Goal: Communication & Community: Answer question/provide support

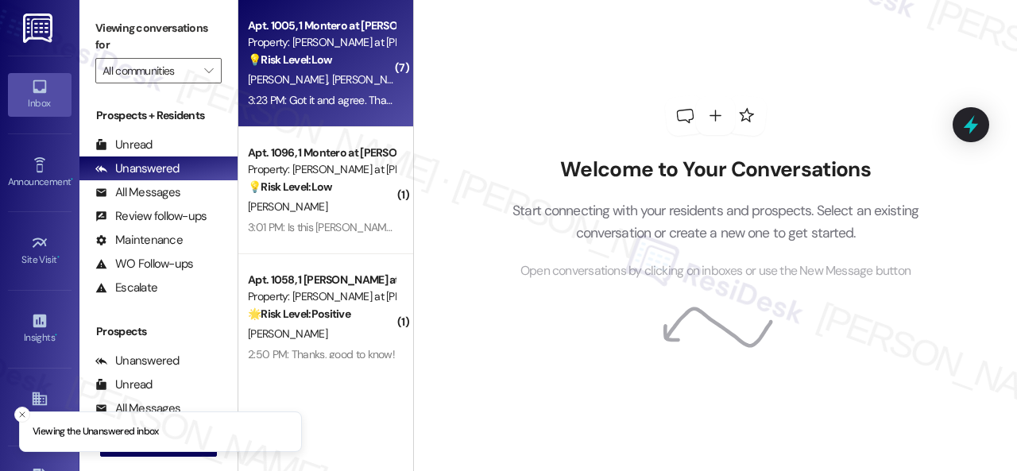
click at [356, 79] on div "[PERSON_NAME] [PERSON_NAME]" at bounding box center [321, 80] width 150 height 20
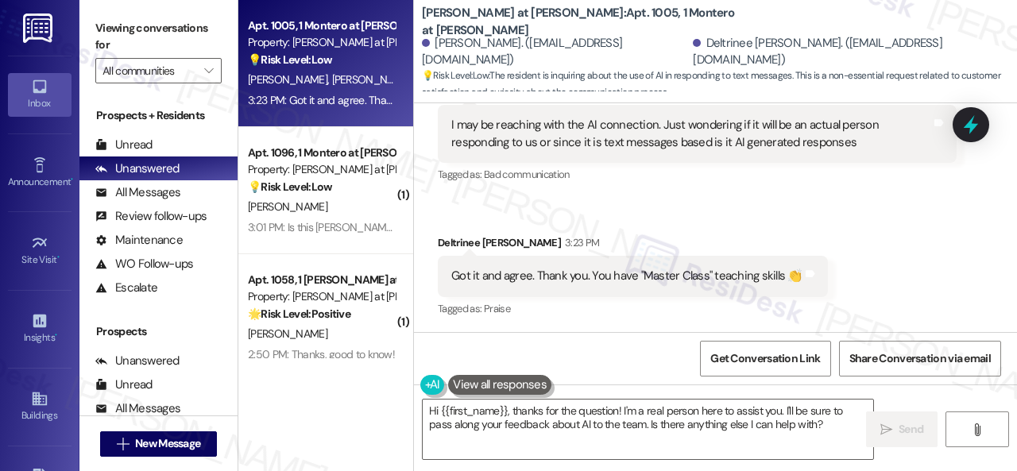
scroll to position [1023, 0]
click at [616, 336] on div "Get Conversation Link Share Conversation via email" at bounding box center [715, 358] width 603 height 52
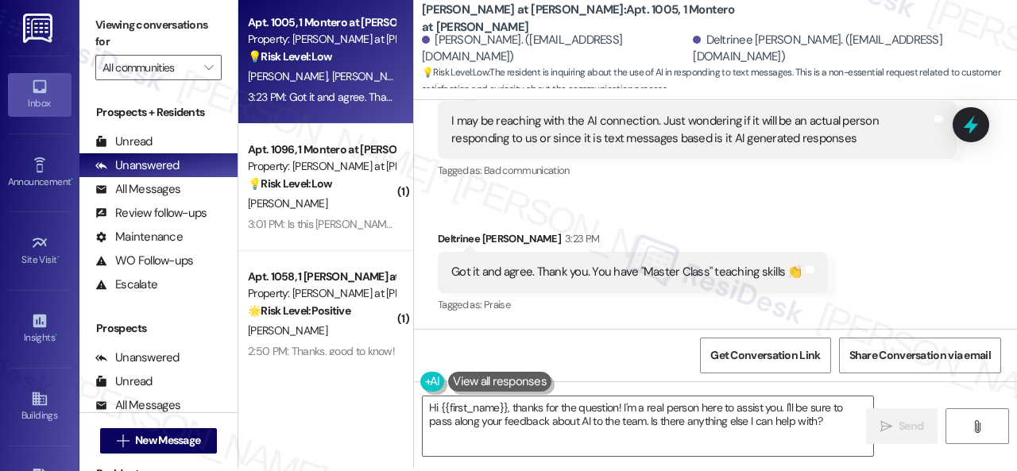
scroll to position [5, 0]
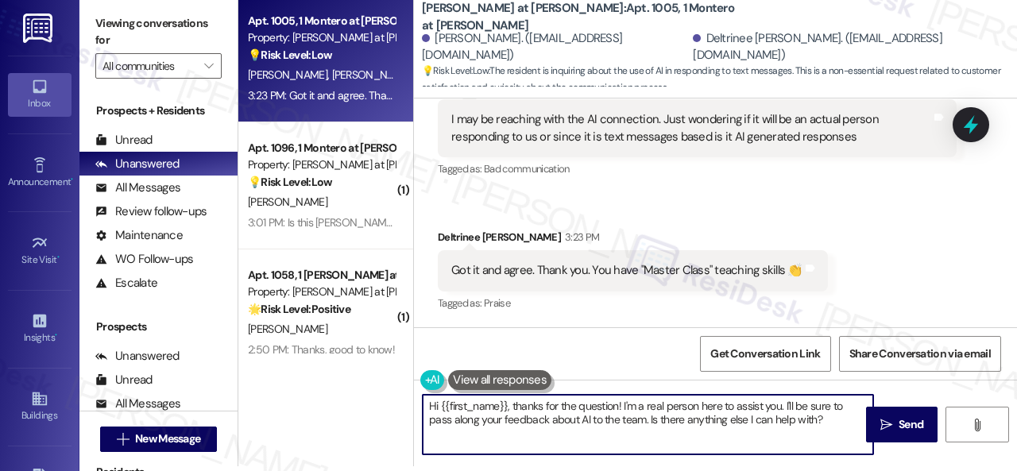
click at [621, 403] on textarea "Hi {{first_name}}, thanks for the question! I'm a real person here to assist yo…" at bounding box center [648, 425] width 450 height 60
drag, startPoint x: 801, startPoint y: 411, endPoint x: 810, endPoint y: 435, distance: 26.4
click at [810, 435] on textarea "Hi {{first_name}}, thanks for the question! My name is [PERSON_NAME] and I'm a …" at bounding box center [648, 425] width 450 height 60
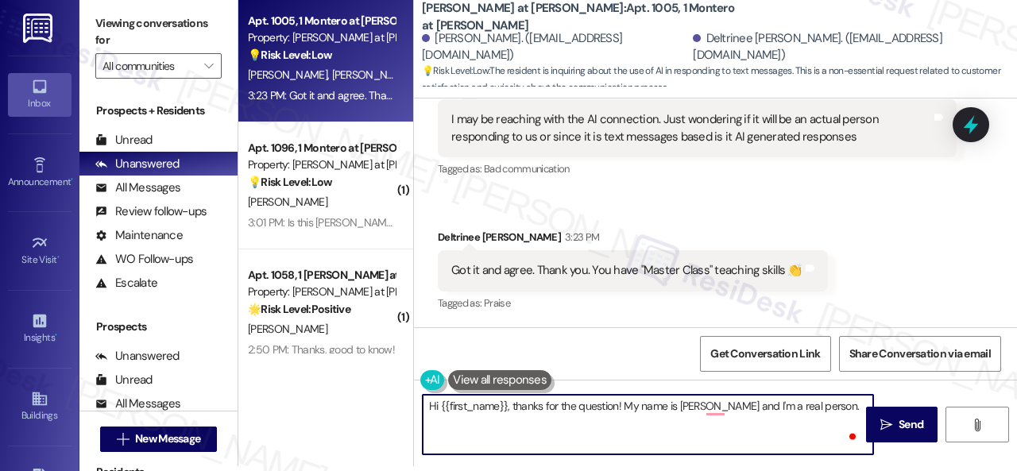
paste textarea "I'm part of {{property}}'s Resident Support Offsite Team, working closely with …"
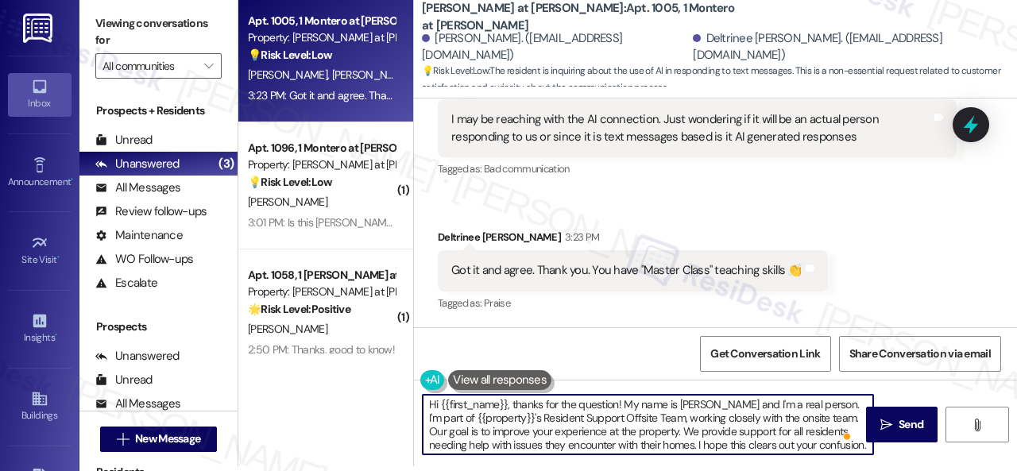
scroll to position [0, 0]
type textarea "Hi {{first_name}}, thanks for the question! My name is [PERSON_NAME] and I'm a …"
click at [884, 431] on span " Send" at bounding box center [902, 424] width 50 height 17
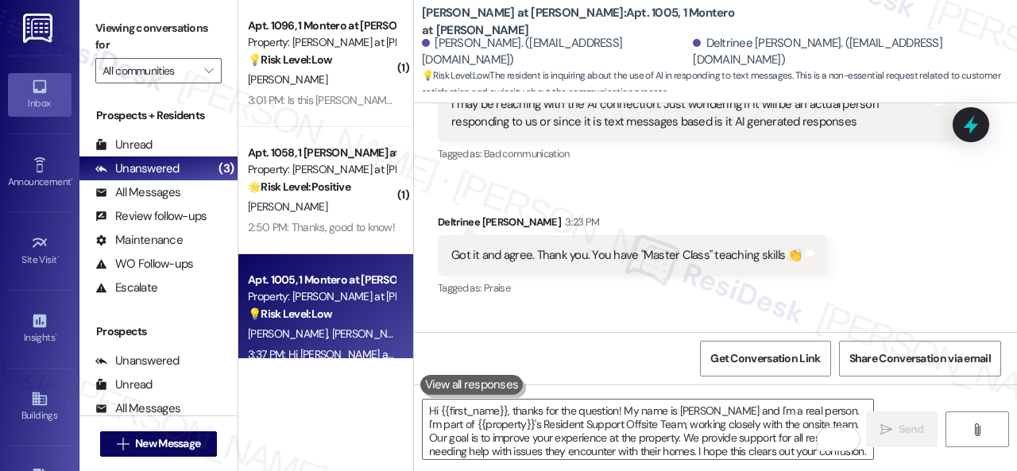
scroll to position [1202, 0]
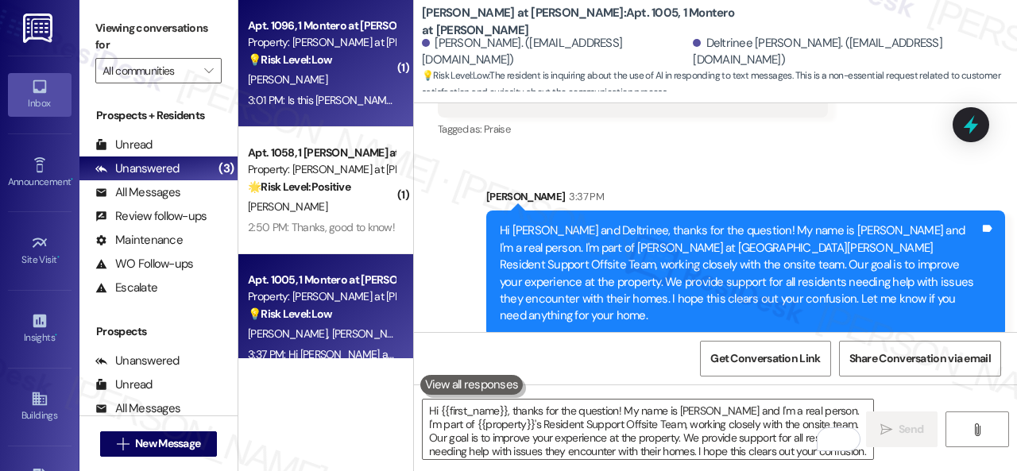
click at [327, 87] on div "[PERSON_NAME]" at bounding box center [321, 80] width 150 height 20
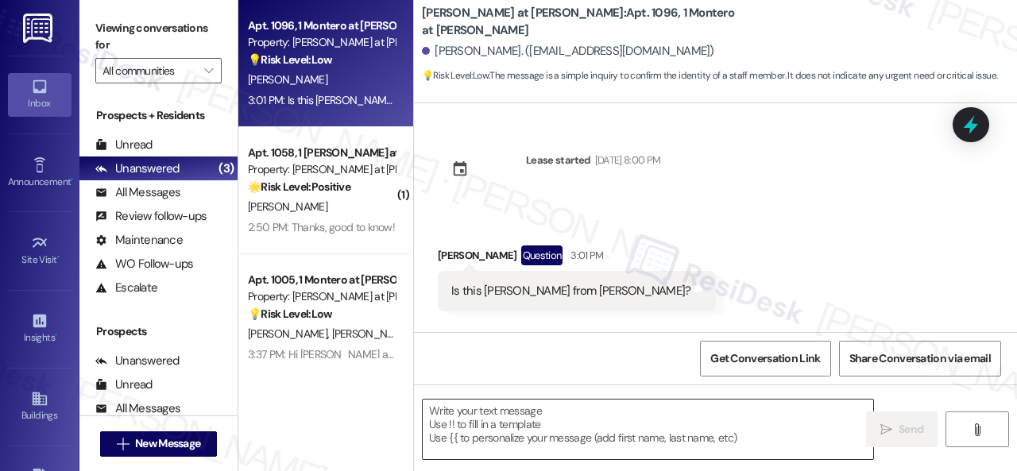
click at [516, 415] on textarea at bounding box center [648, 430] width 450 height 60
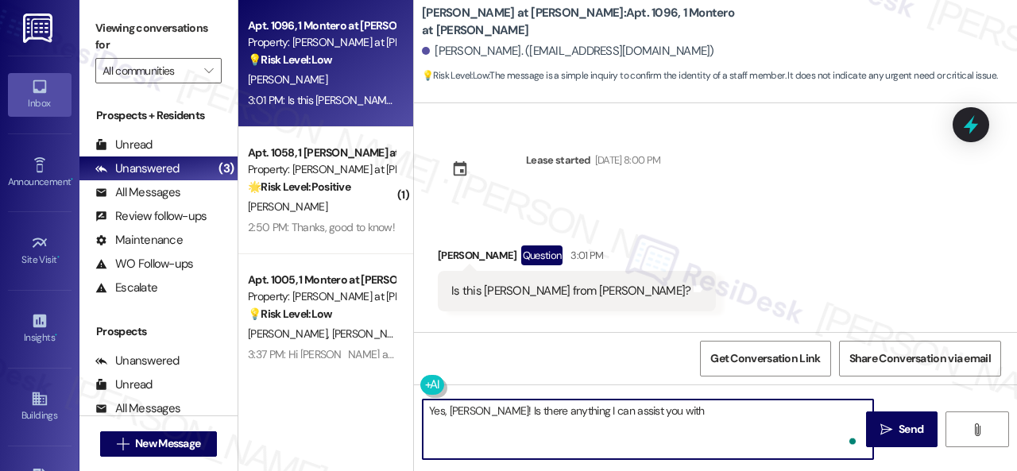
type textarea "Yes, [PERSON_NAME]! Is there anything I can assist you with?"
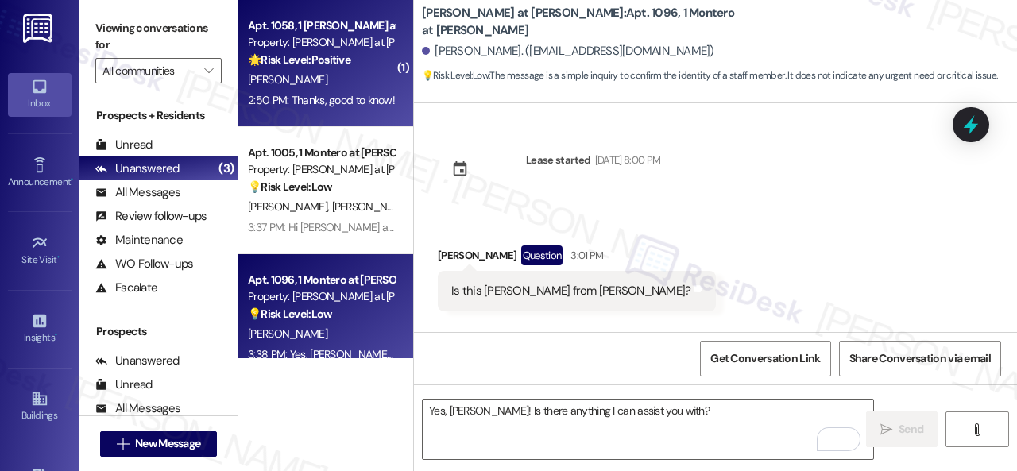
click at [340, 75] on div "[PERSON_NAME]" at bounding box center [321, 80] width 150 height 20
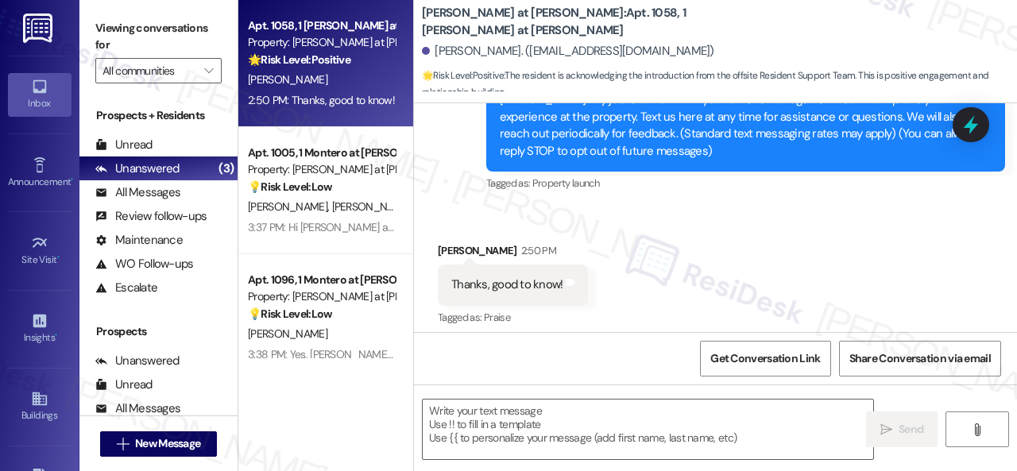
scroll to position [214, 0]
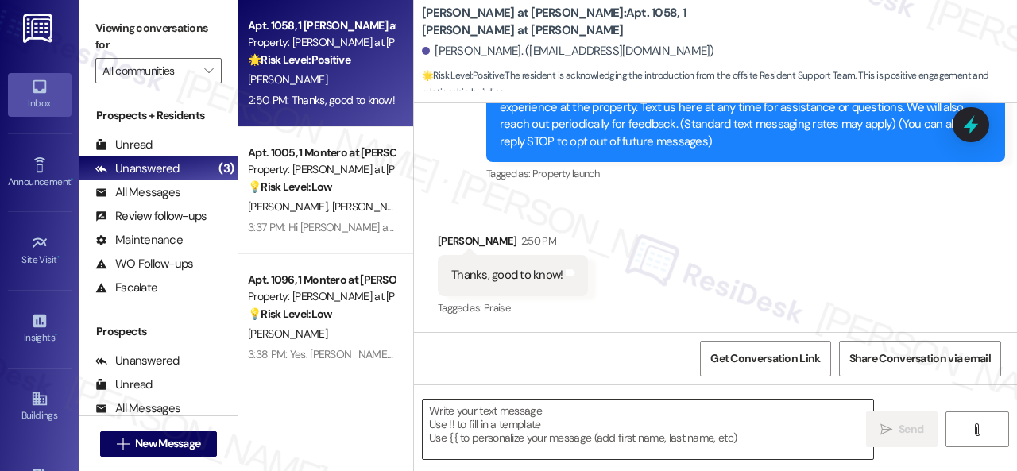
click at [579, 414] on textarea at bounding box center [648, 430] width 450 height 60
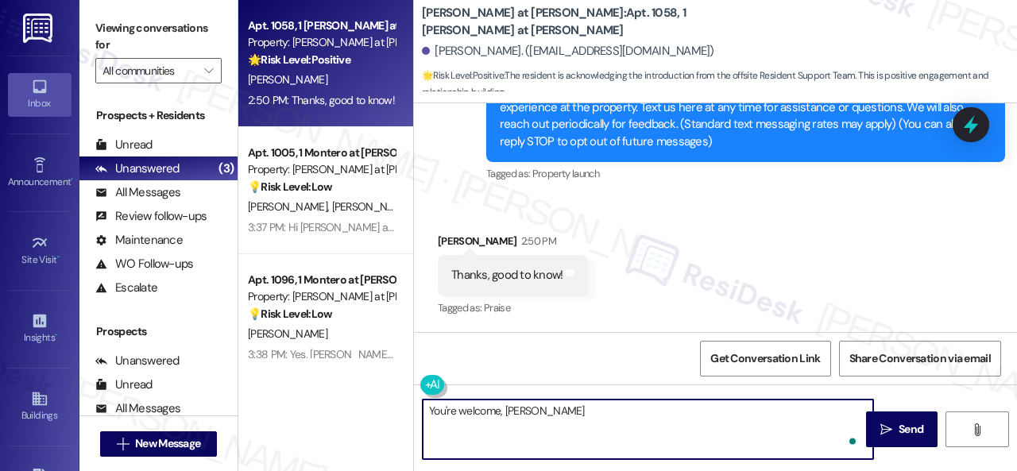
type textarea "You're welcome, [PERSON_NAME]!"
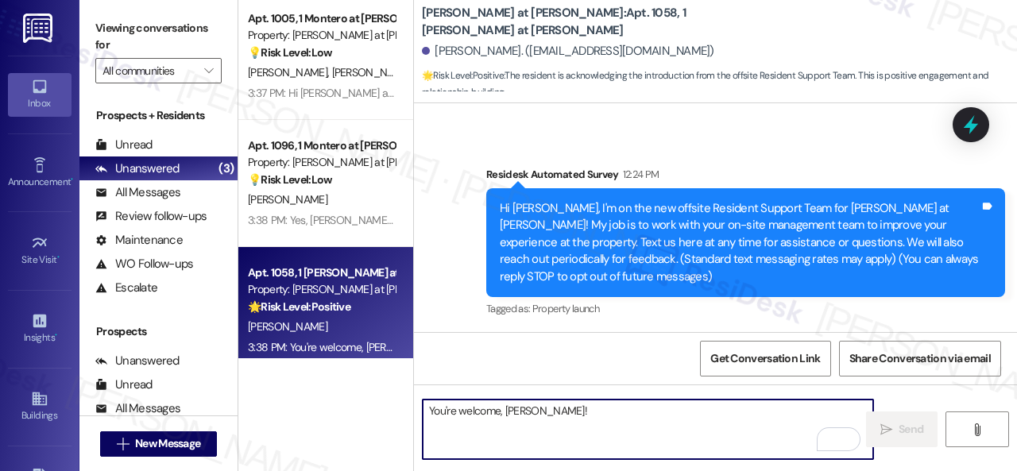
scroll to position [0, 0]
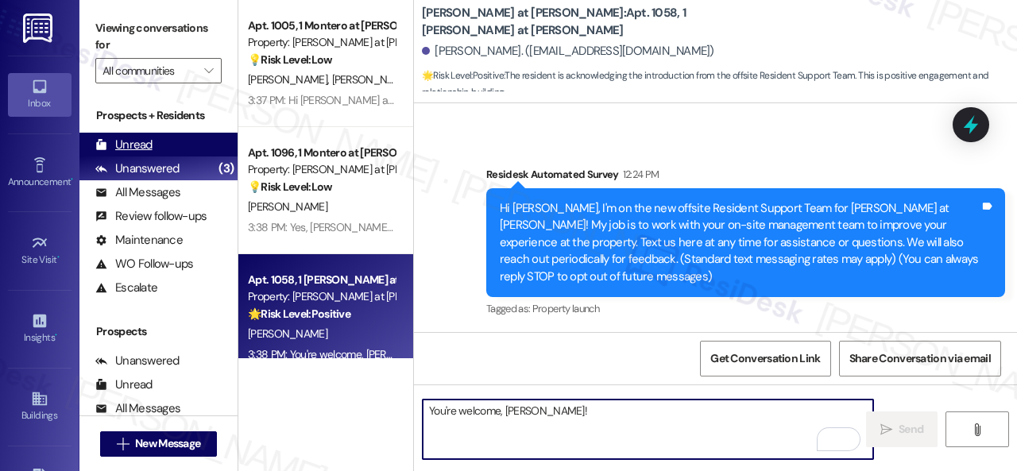
click at [149, 149] on div "Unread" at bounding box center [123, 145] width 57 height 17
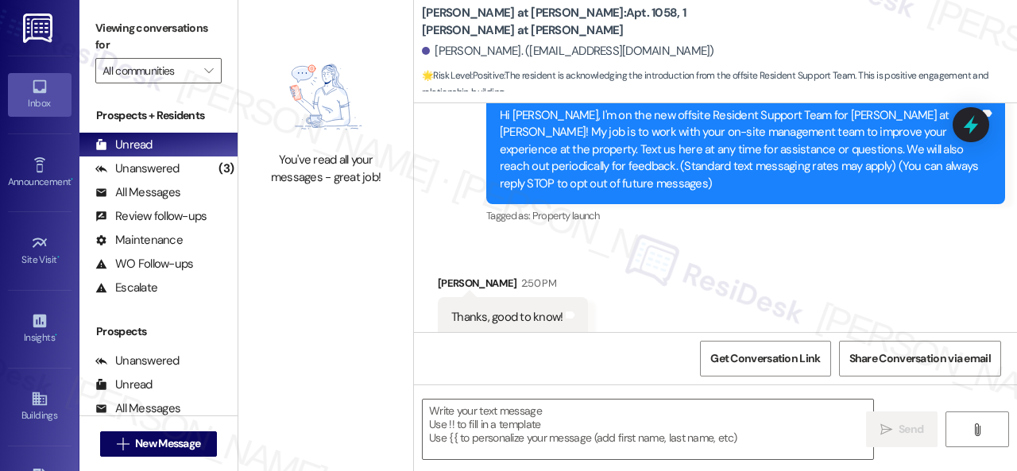
scroll to position [213, 0]
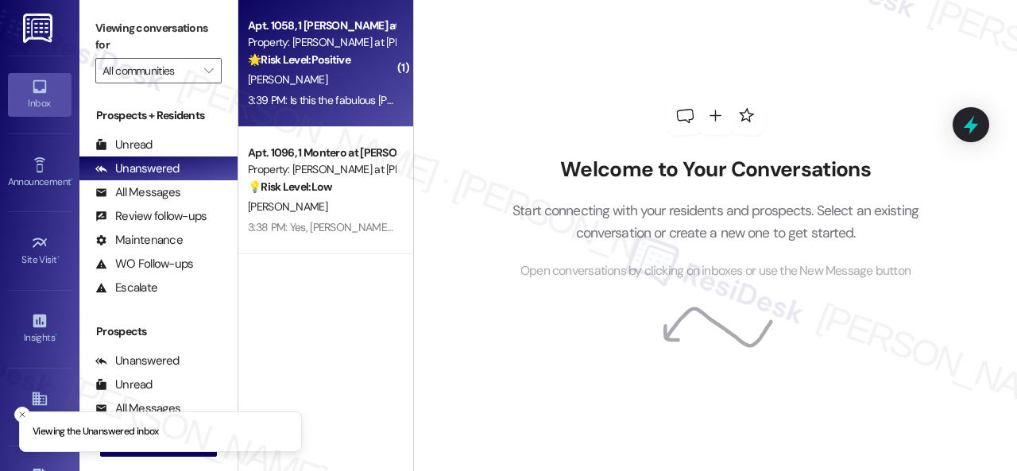
click at [364, 82] on div "[PERSON_NAME]" at bounding box center [321, 80] width 150 height 20
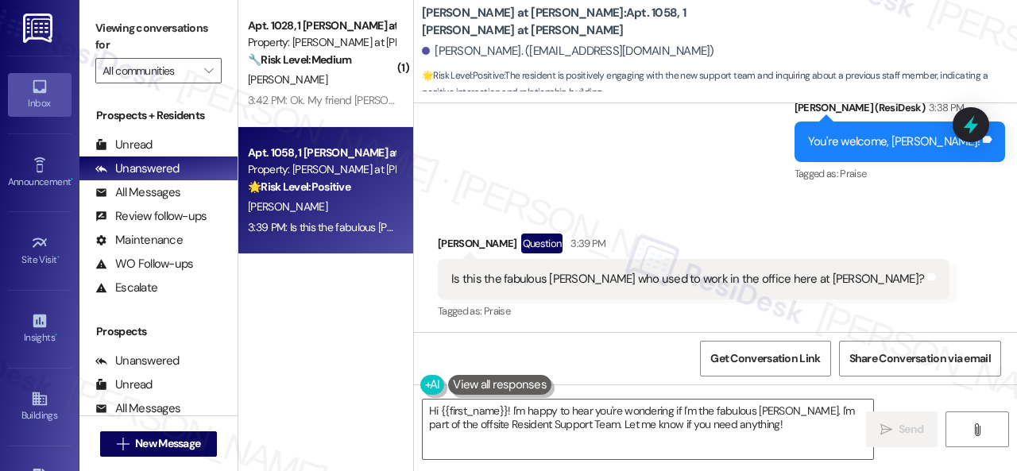
scroll to position [486, 0]
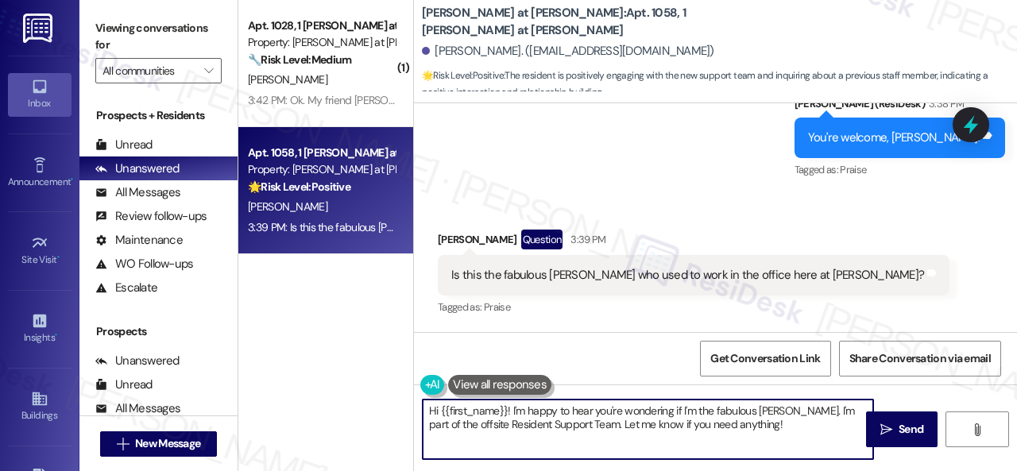
drag, startPoint x: 512, startPoint y: 409, endPoint x: 404, endPoint y: 415, distance: 108.2
click at [404, 415] on div "( 1 ) Apt. 1028, 1 Montero at Dana Park Property: Montero at Dana Park 🔧 Risk L…" at bounding box center [627, 235] width 778 height 471
click at [703, 407] on textarea "I'm happy to hear you're wondering if I'm the fabulous Sarah. I'm part of the o…" at bounding box center [648, 430] width 450 height 60
drag, startPoint x: 772, startPoint y: 406, endPoint x: 570, endPoint y: 422, distance: 202.4
click at [570, 422] on textarea "I'm happy to hear you're wondering if I'm the fabulous Sarah. No, I'm not her. …" at bounding box center [648, 430] width 450 height 60
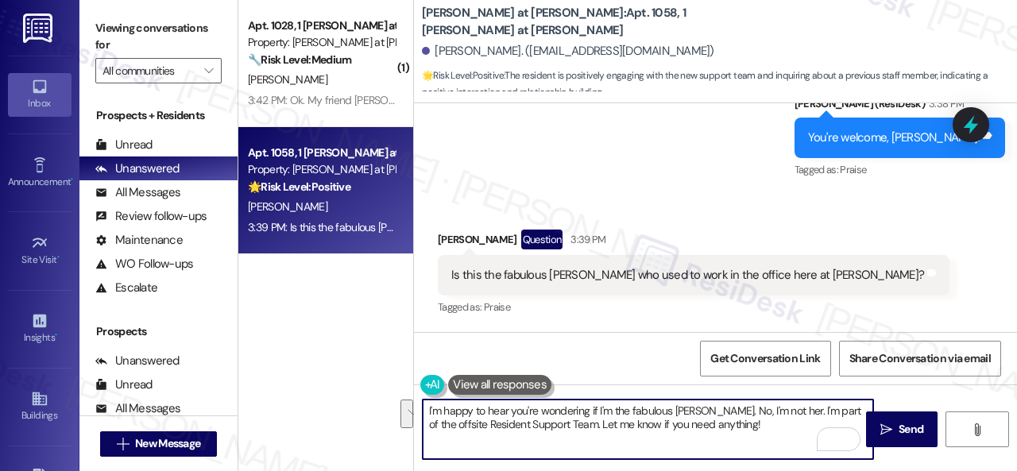
paste textarea "{{property}}'s Resident Support Offsite Team, working closely with the onsite t…"
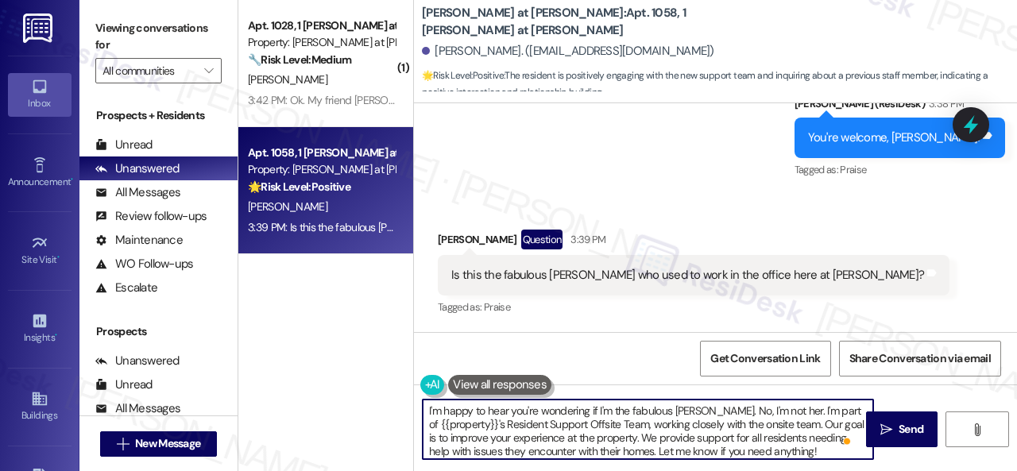
scroll to position [0, 0]
type textarea "I'm happy to hear you're wondering if I'm the fabulous Sarah. No, I'm not her. …"
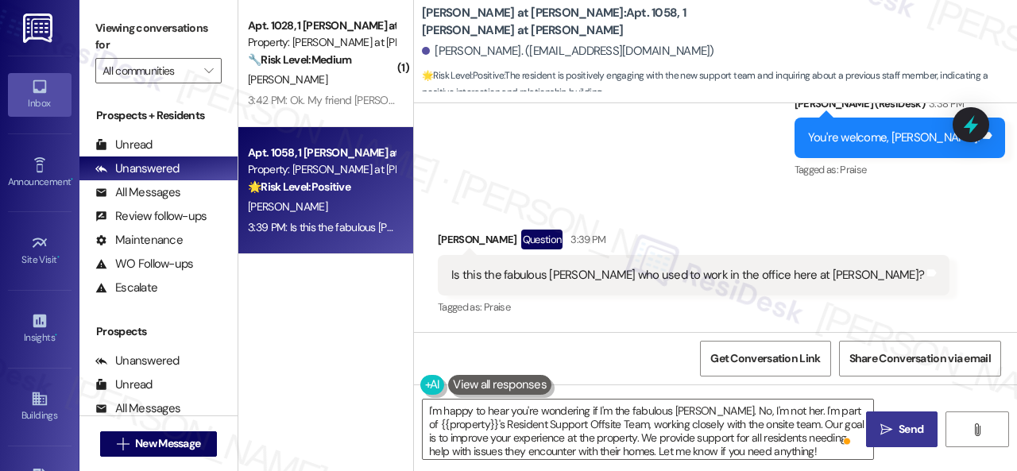
click at [907, 422] on span "Send" at bounding box center [910, 429] width 25 height 17
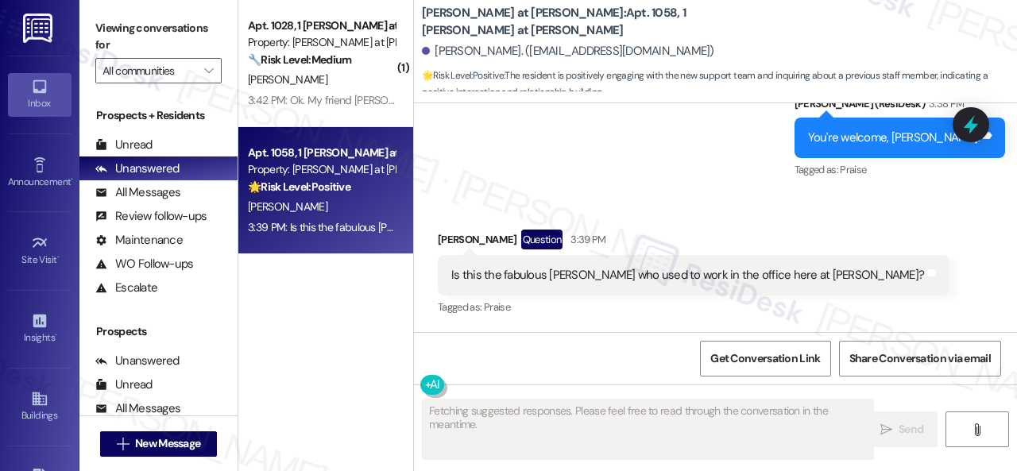
scroll to position [485, 0]
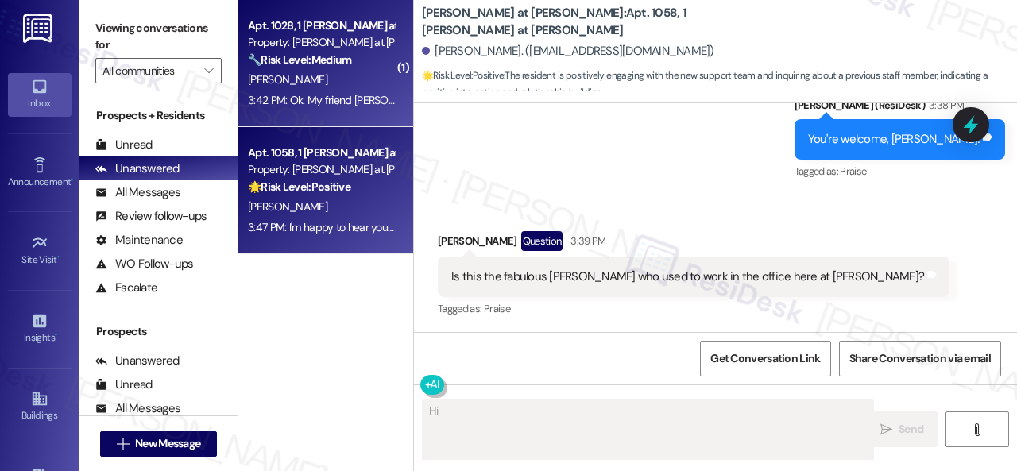
type textarea "Hi"
click at [329, 79] on div "R. Humann" at bounding box center [321, 80] width 150 height 20
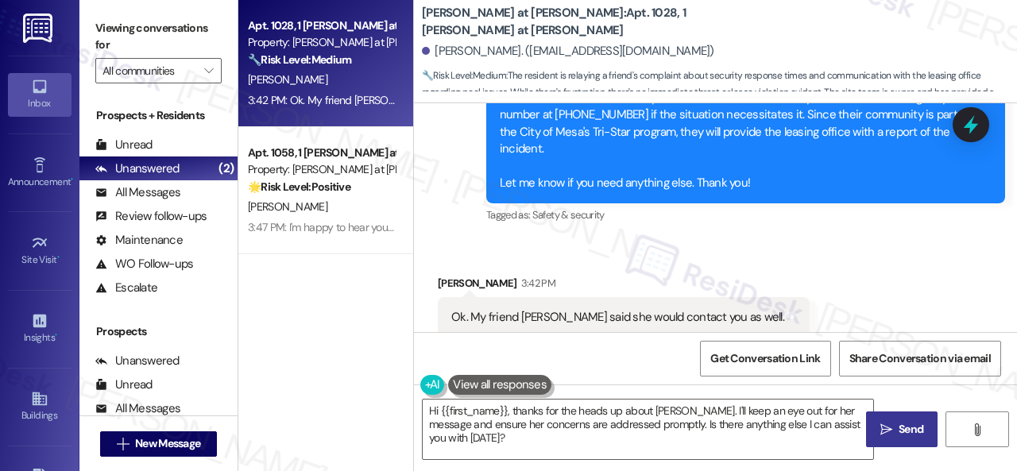
scroll to position [2265, 0]
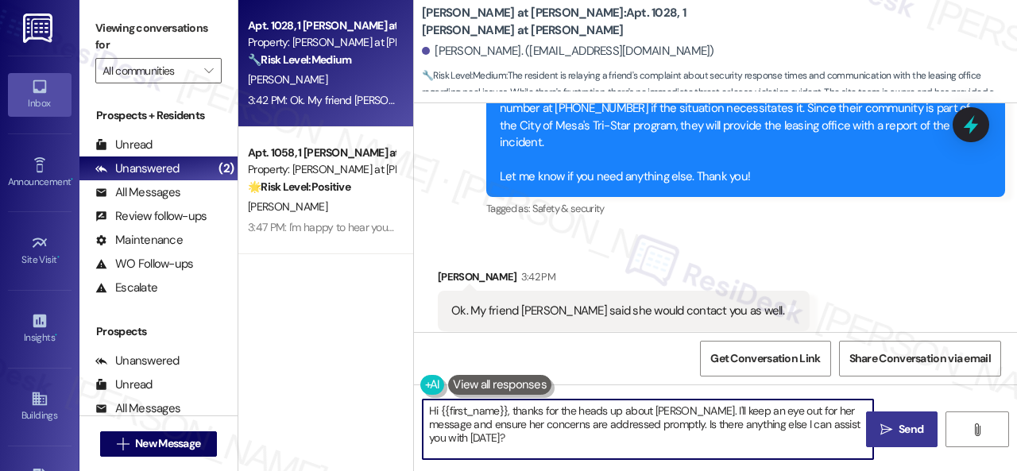
drag, startPoint x: 434, startPoint y: 427, endPoint x: 410, endPoint y: 411, distance: 28.2
drag, startPoint x: 410, startPoint y: 411, endPoint x: 515, endPoint y: 436, distance: 107.7
click at [515, 436] on textarea "Hi {{first_name}}, thanks for the heads up about Suzanne. I'll keep an eye out …" at bounding box center [648, 430] width 450 height 60
click at [505, 452] on textarea "Hi {{first_name}}, thanks for the heads up about Suzanne. I'll keep an eye out …" at bounding box center [648, 430] width 450 height 60
drag, startPoint x: 515, startPoint y: 454, endPoint x: 392, endPoint y: 394, distance: 136.1
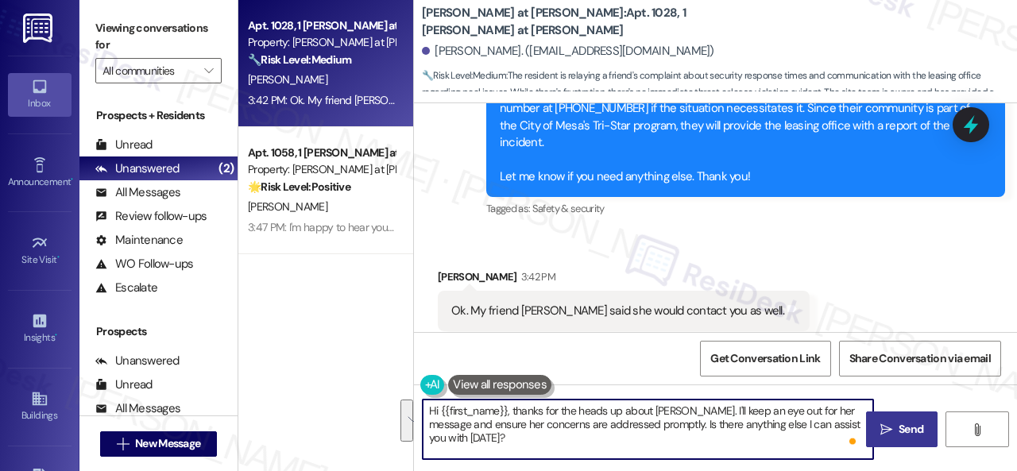
click at [392, 394] on div "Apt. 1028, 1 Montero at Dana Park Property: Montero at Dana Park 🔧 Risk Level: …" at bounding box center [627, 235] width 778 height 471
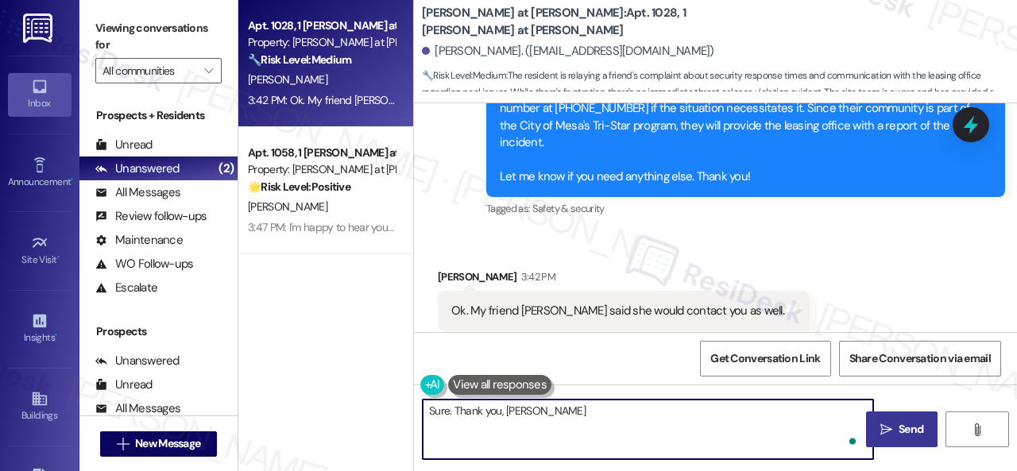
type textarea "Sure. Thank you, Randy."
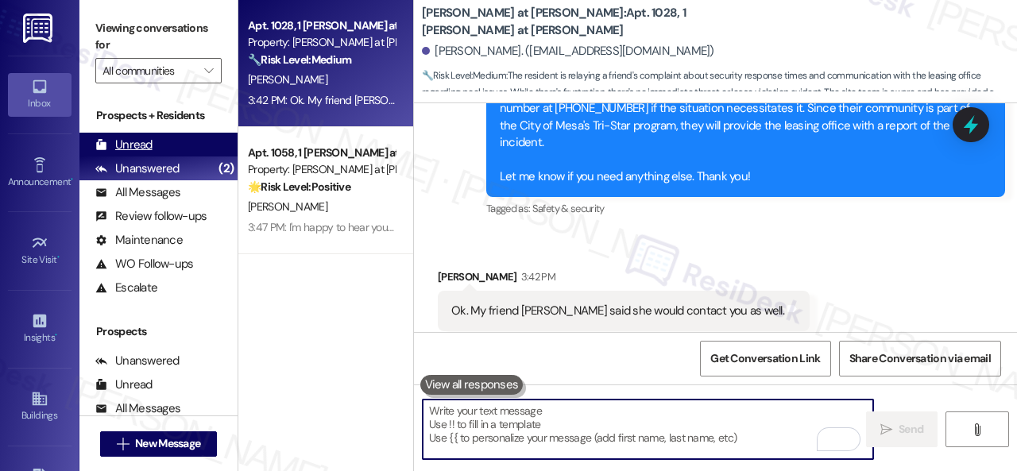
scroll to position [2264, 0]
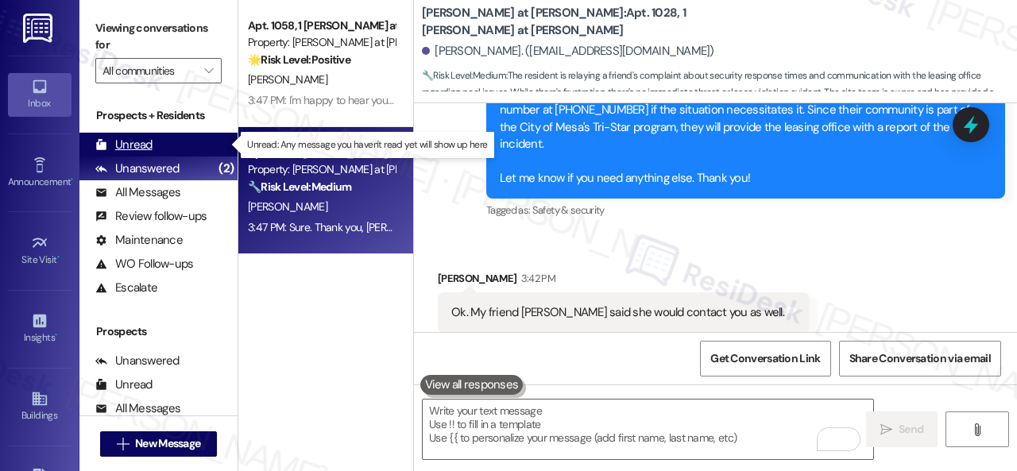
click at [143, 142] on div "Unread" at bounding box center [123, 145] width 57 height 17
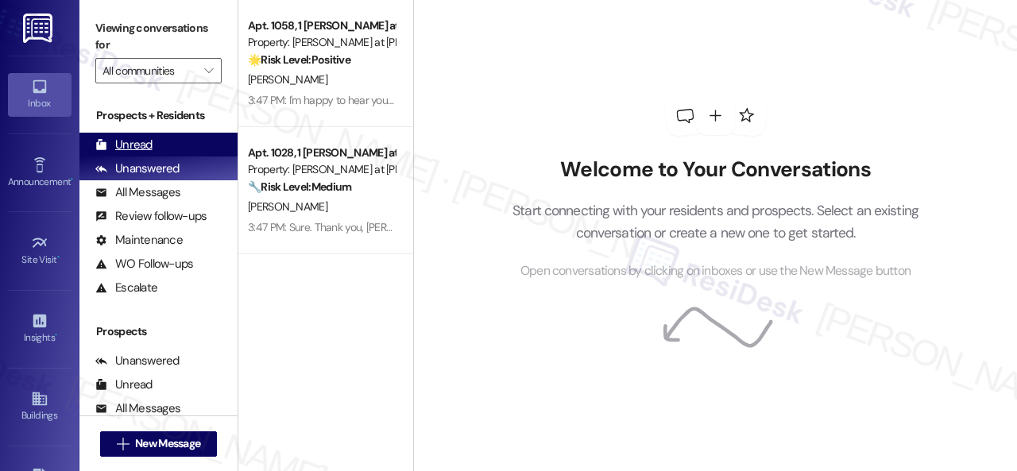
click at [137, 147] on div "Unread" at bounding box center [123, 145] width 57 height 17
